Goal: Navigation & Orientation: Find specific page/section

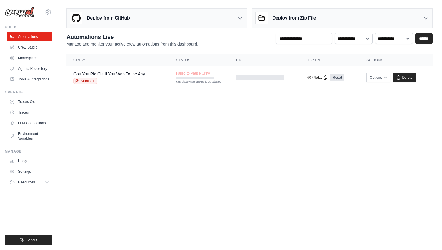
click at [131, 139] on body "[EMAIL_ADDRESS][DOMAIN_NAME] Settings Build Automations" at bounding box center [221, 125] width 442 height 250
click at [23, 175] on link "Settings" at bounding box center [30, 171] width 45 height 9
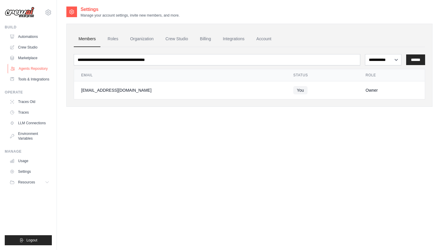
click at [23, 71] on link "Agents Repository" at bounding box center [30, 68] width 45 height 9
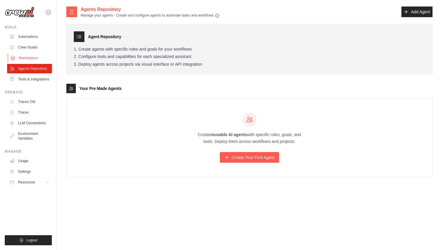
click at [15, 57] on link "Marketplace" at bounding box center [30, 57] width 45 height 9
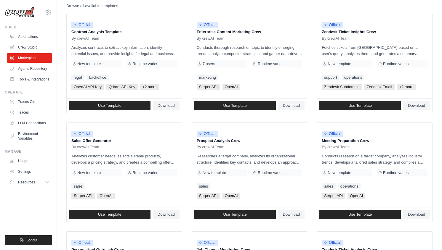
scroll to position [66, 0]
